Goal: Check status: Check status

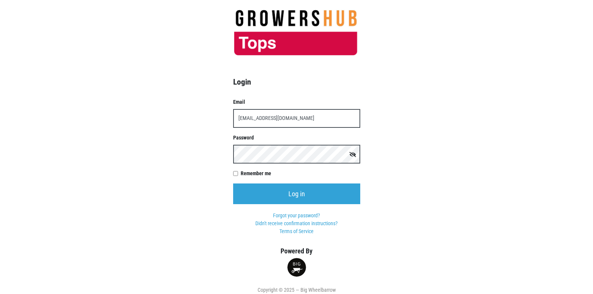
type input "[EMAIL_ADDRESS][DOMAIN_NAME]"
click at [233, 184] on input "Log in" at bounding box center [296, 194] width 127 height 21
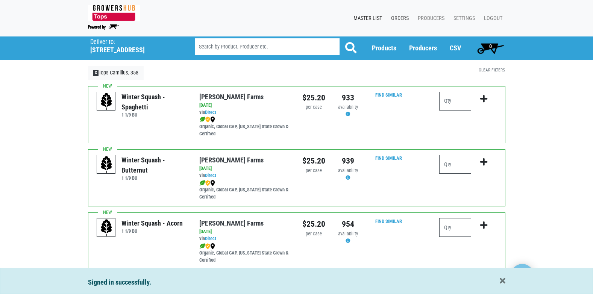
click at [400, 18] on link "Orders" at bounding box center [398, 18] width 27 height 14
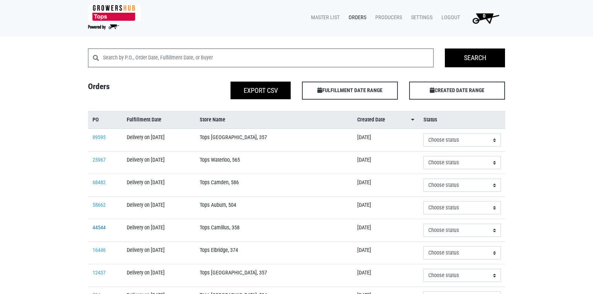
click at [95, 229] on link "44544" at bounding box center [99, 228] width 13 height 6
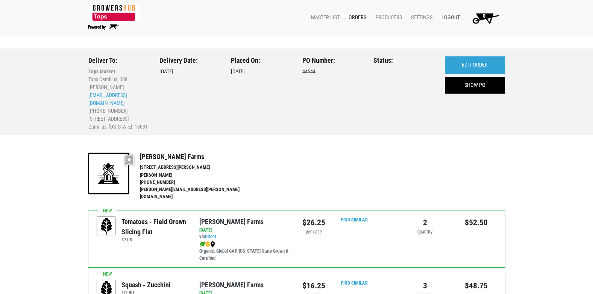
click at [446, 20] on link "Logout" at bounding box center [449, 18] width 27 height 14
